Goal: Information Seeking & Learning: Learn about a topic

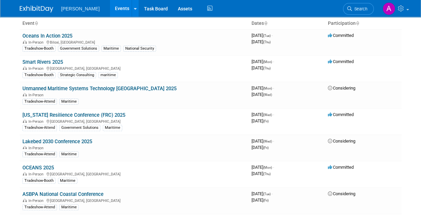
scroll to position [34, 0]
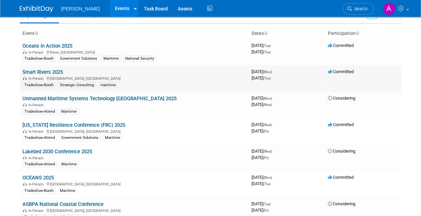
click at [42, 71] on link "Smart Rivers 2025" at bounding box center [42, 72] width 41 height 6
click at [54, 149] on link "Lakebed 2030 Conference 2025" at bounding box center [57, 152] width 70 height 6
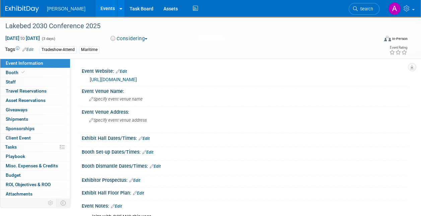
click at [94, 79] on link "https://www.nmc.edu/marine-center/index.html" at bounding box center [113, 79] width 47 height 5
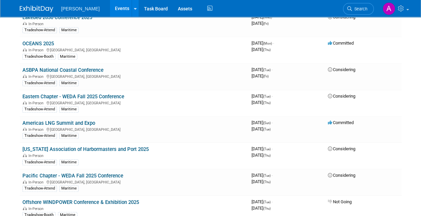
scroll to position [201, 0]
